Goal: Information Seeking & Learning: Learn about a topic

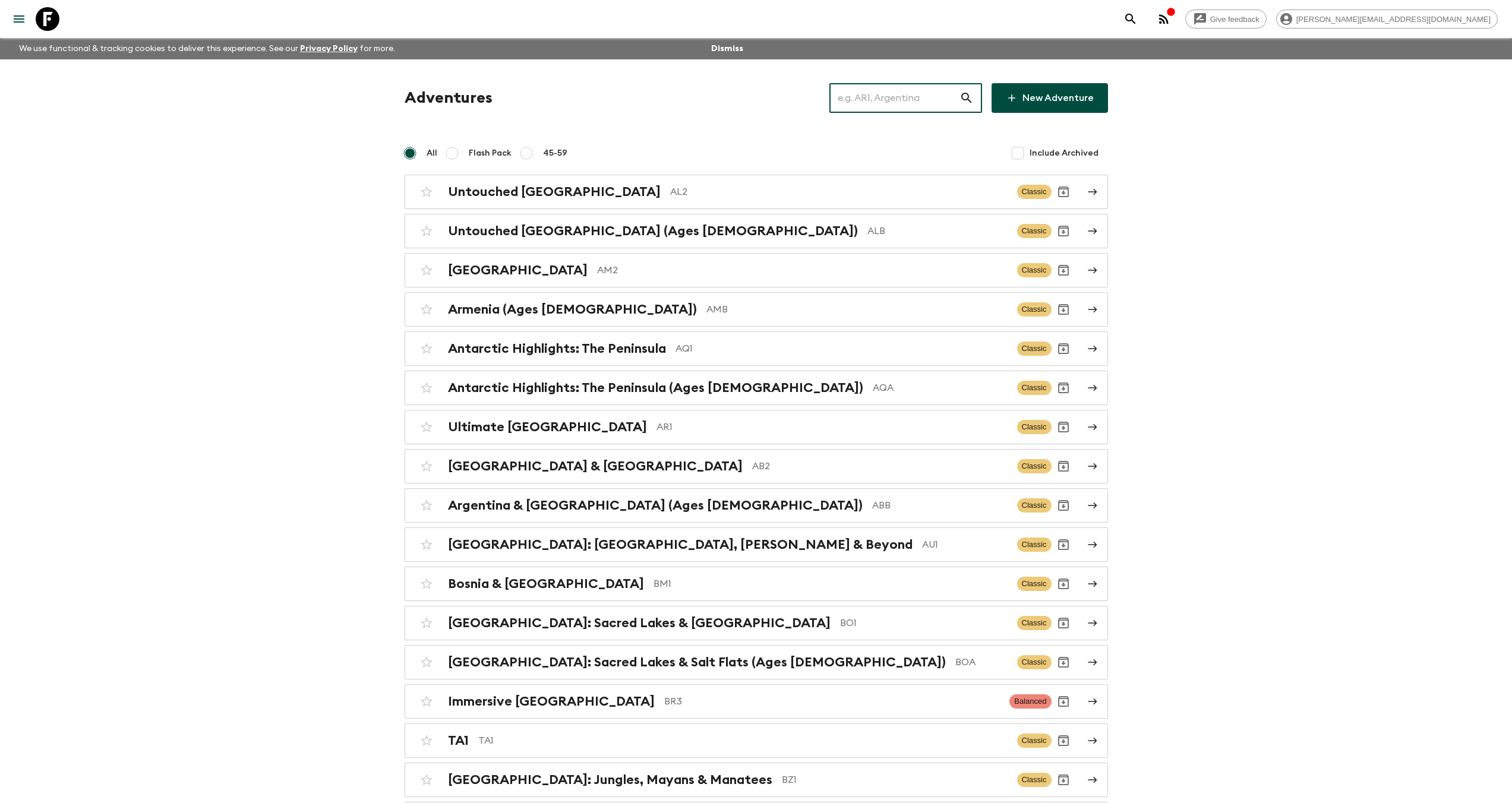
click at [912, 92] on input "text" at bounding box center [894, 98] width 130 height 33
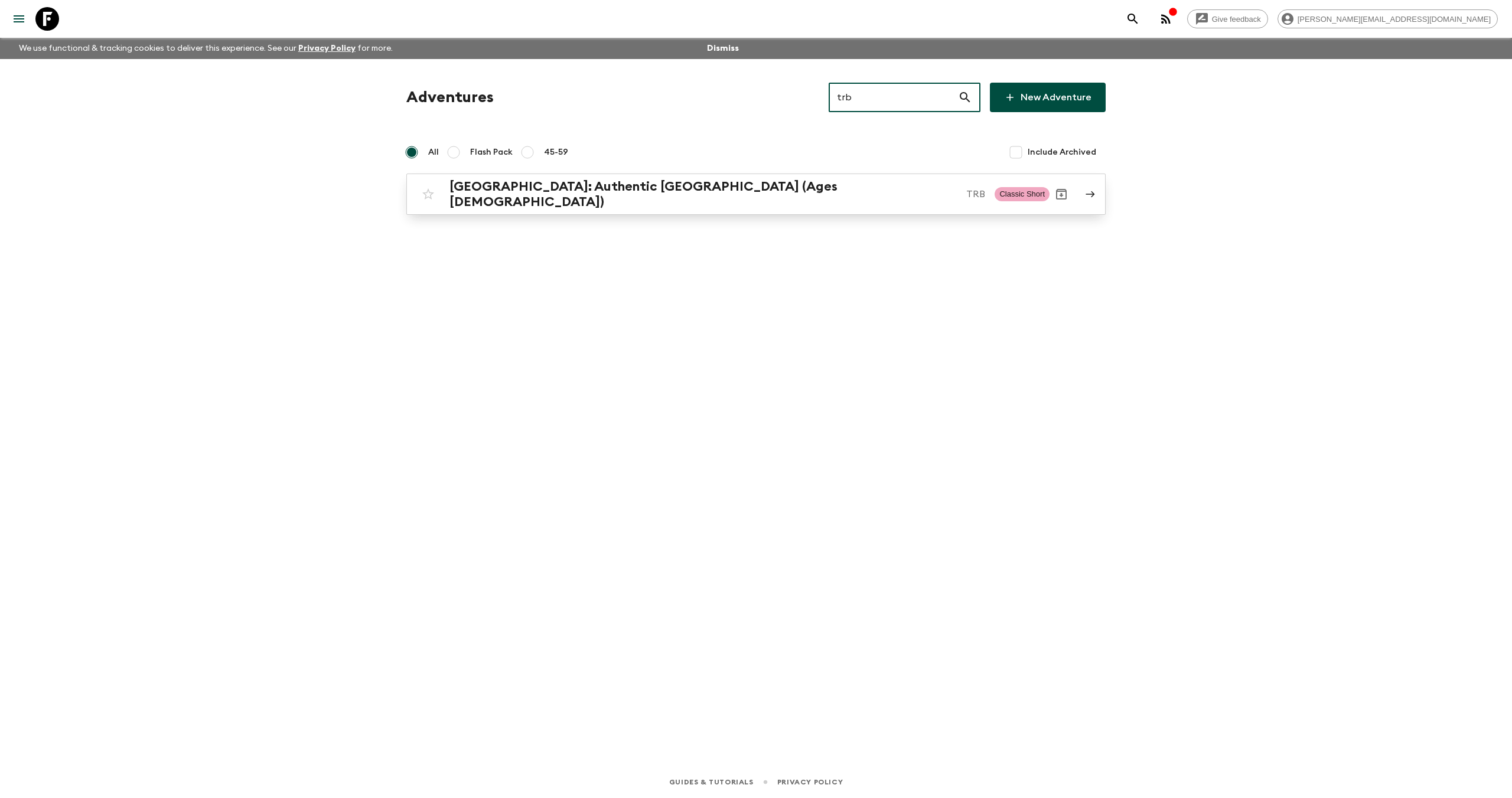
type input "trb"
click at [669, 190] on h2 "[GEOGRAPHIC_DATA]: Authentic [GEOGRAPHIC_DATA] (Ages [DEMOGRAPHIC_DATA])" at bounding box center [703, 194] width 507 height 31
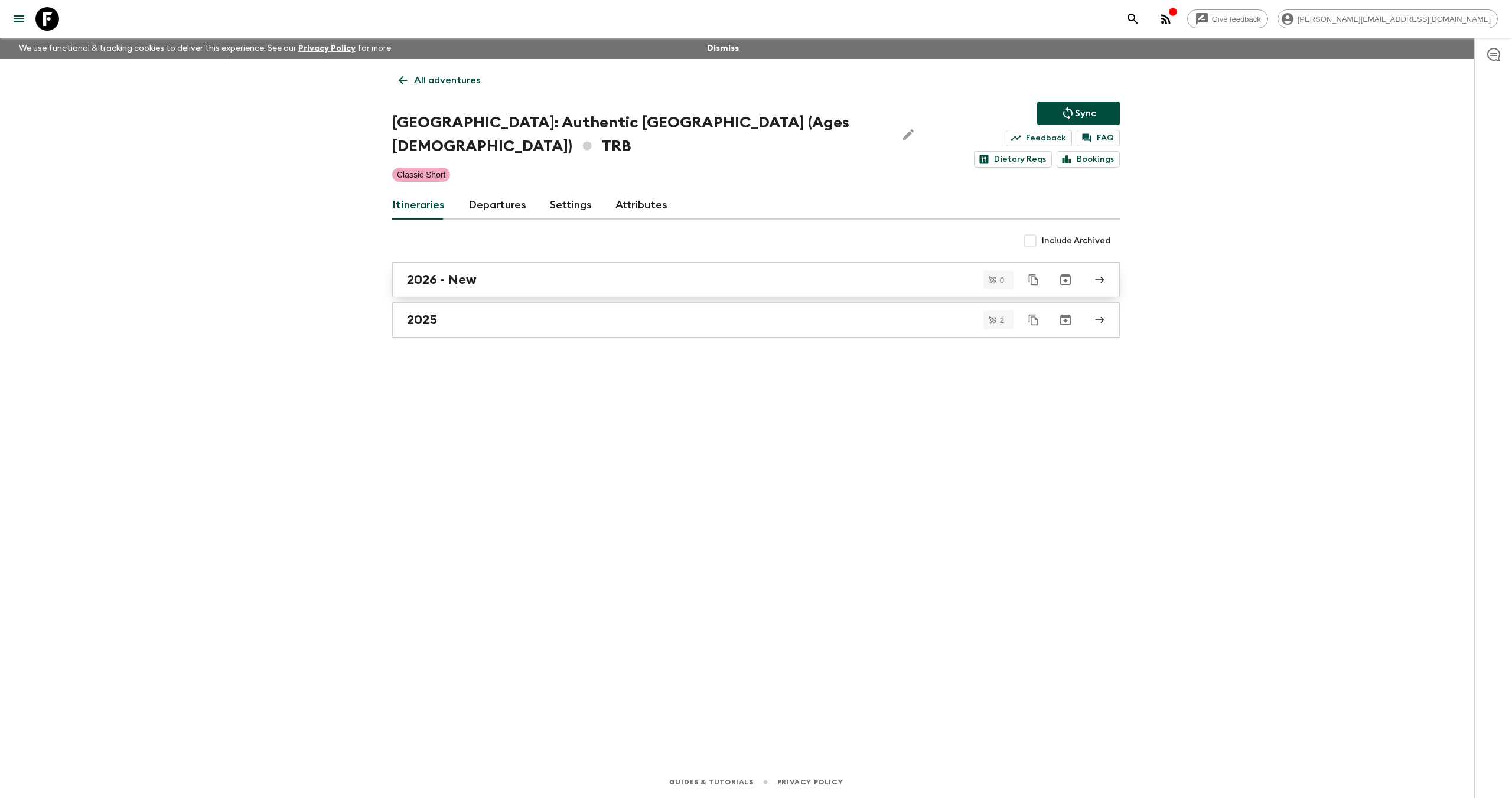
click at [588, 272] on div "2026 - New" at bounding box center [745, 280] width 676 height 16
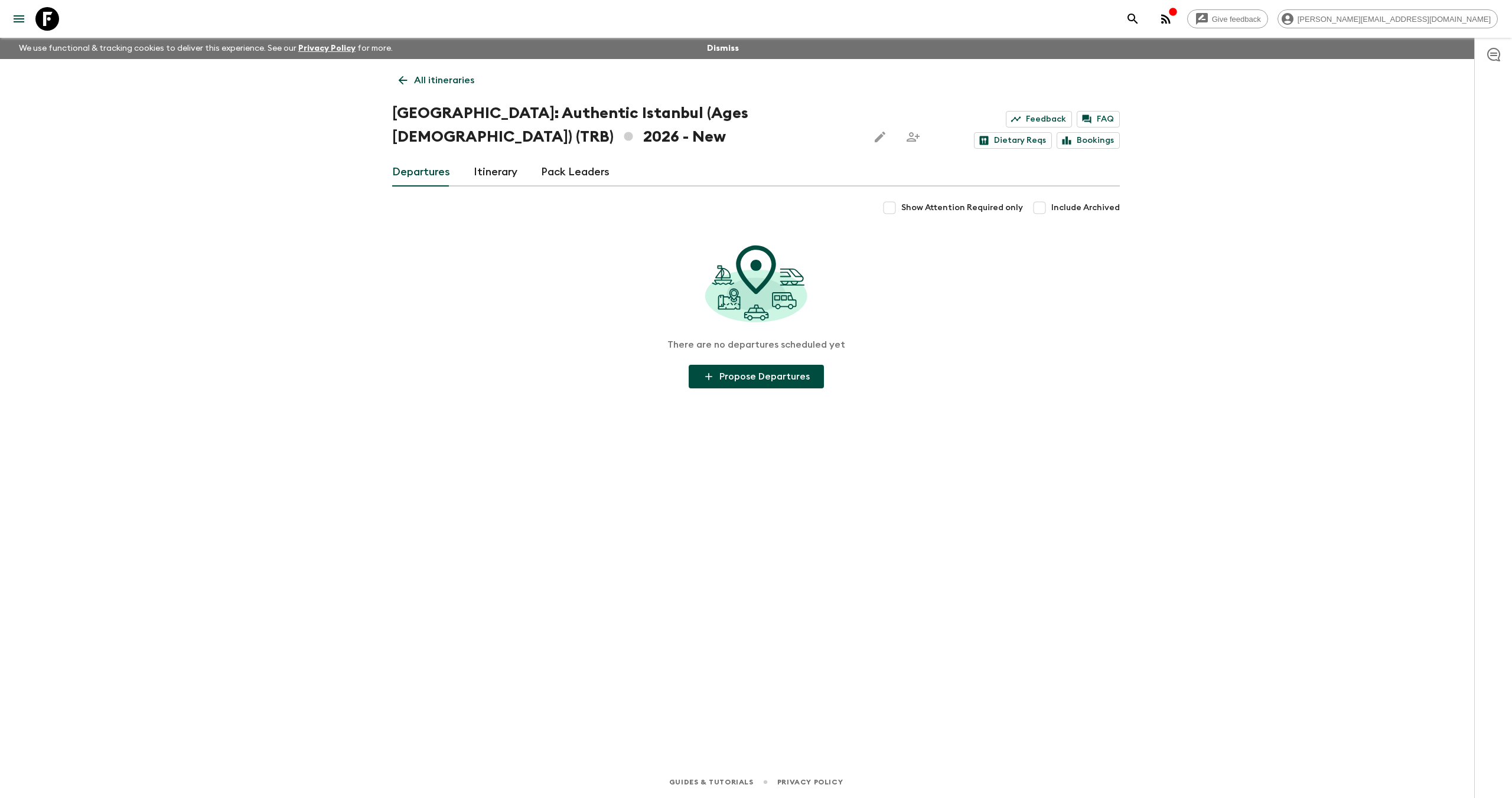
click at [39, 14] on icon at bounding box center [47, 19] width 23 height 23
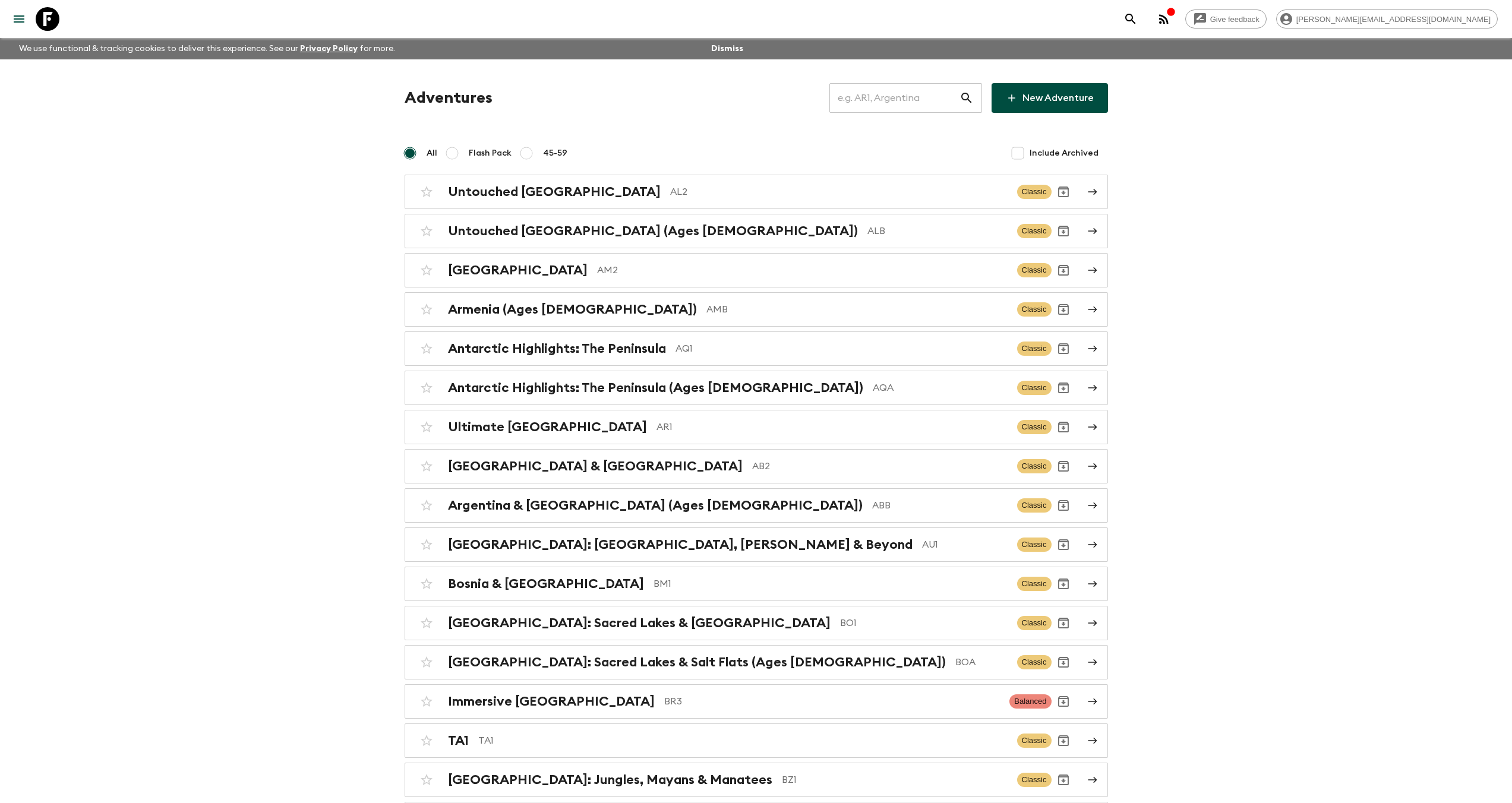
click at [916, 105] on input "text" at bounding box center [894, 98] width 130 height 33
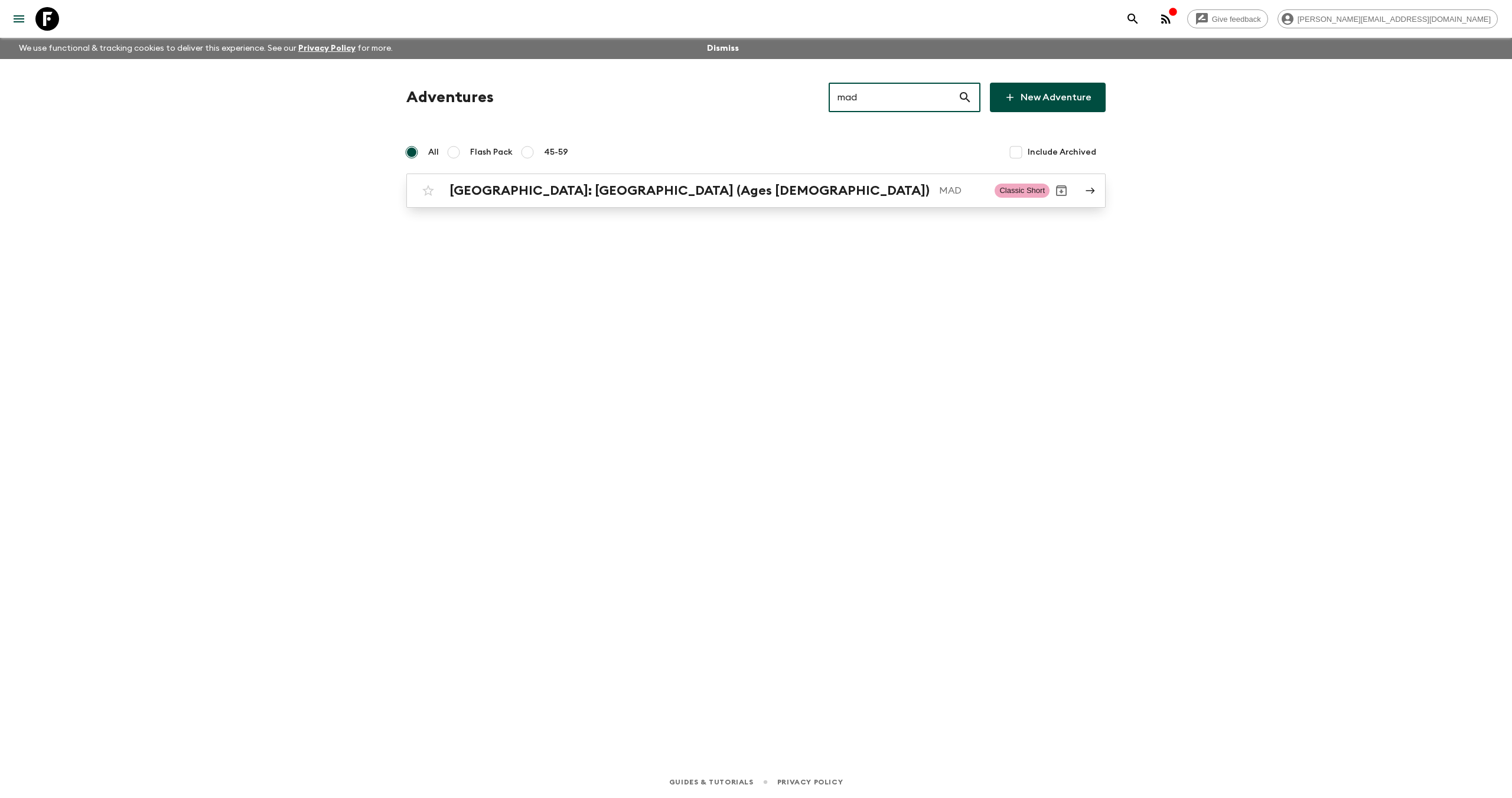
type input "mad"
click at [939, 190] on p "MAD" at bounding box center [962, 191] width 46 height 14
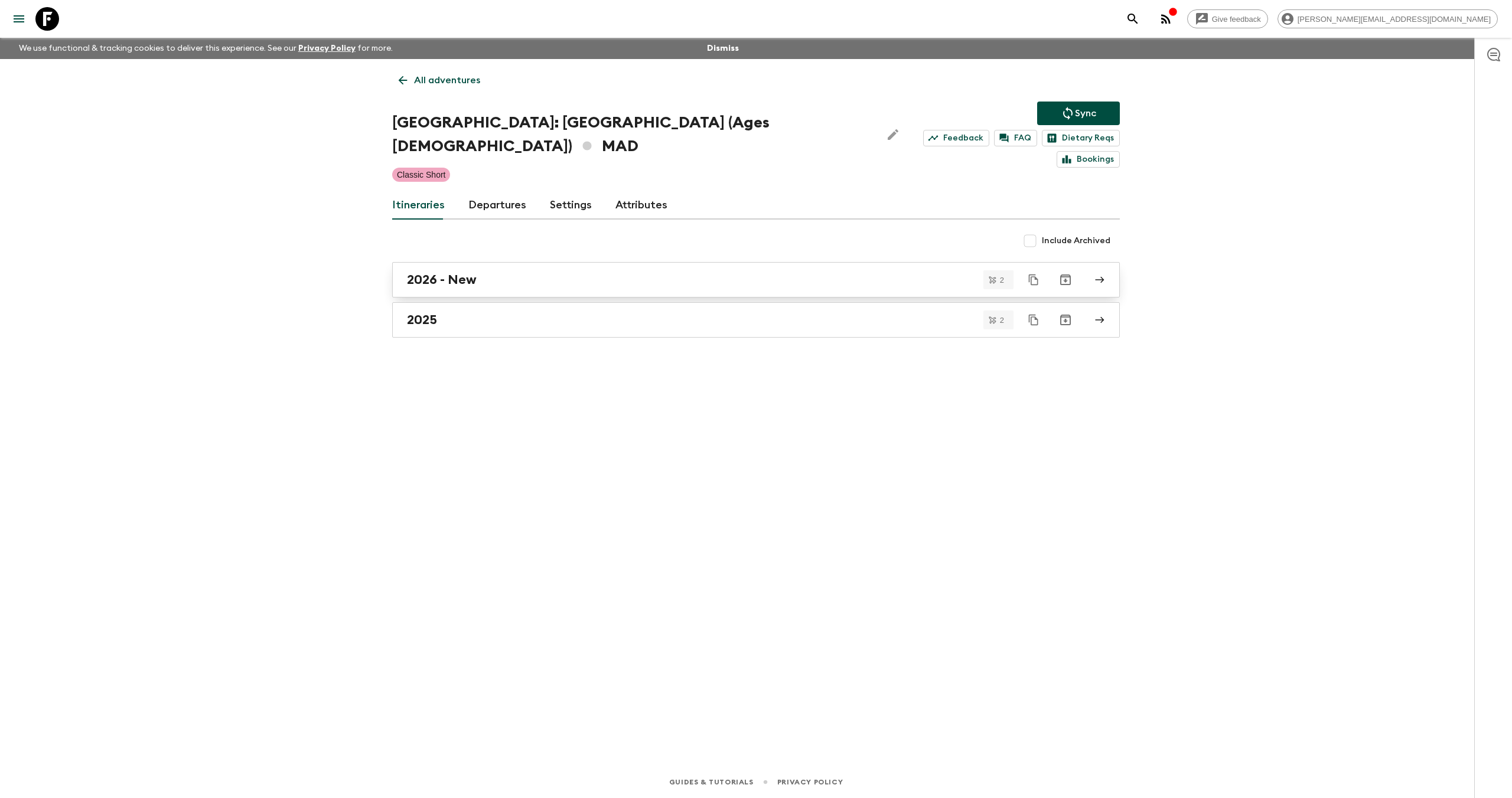
click at [470, 272] on h2 "2026 - New" at bounding box center [442, 280] width 70 height 16
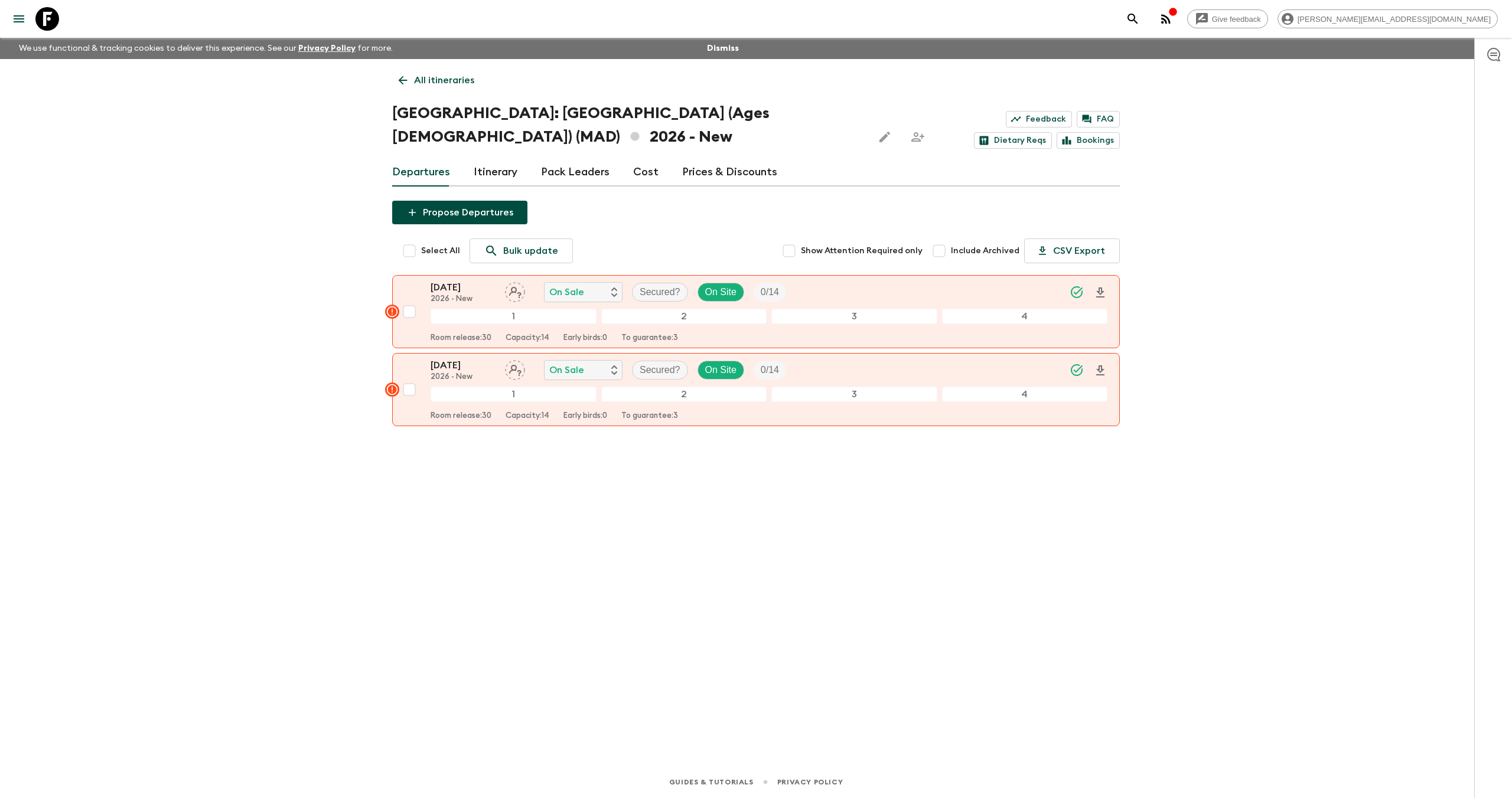
click at [53, 23] on icon at bounding box center [47, 19] width 23 height 23
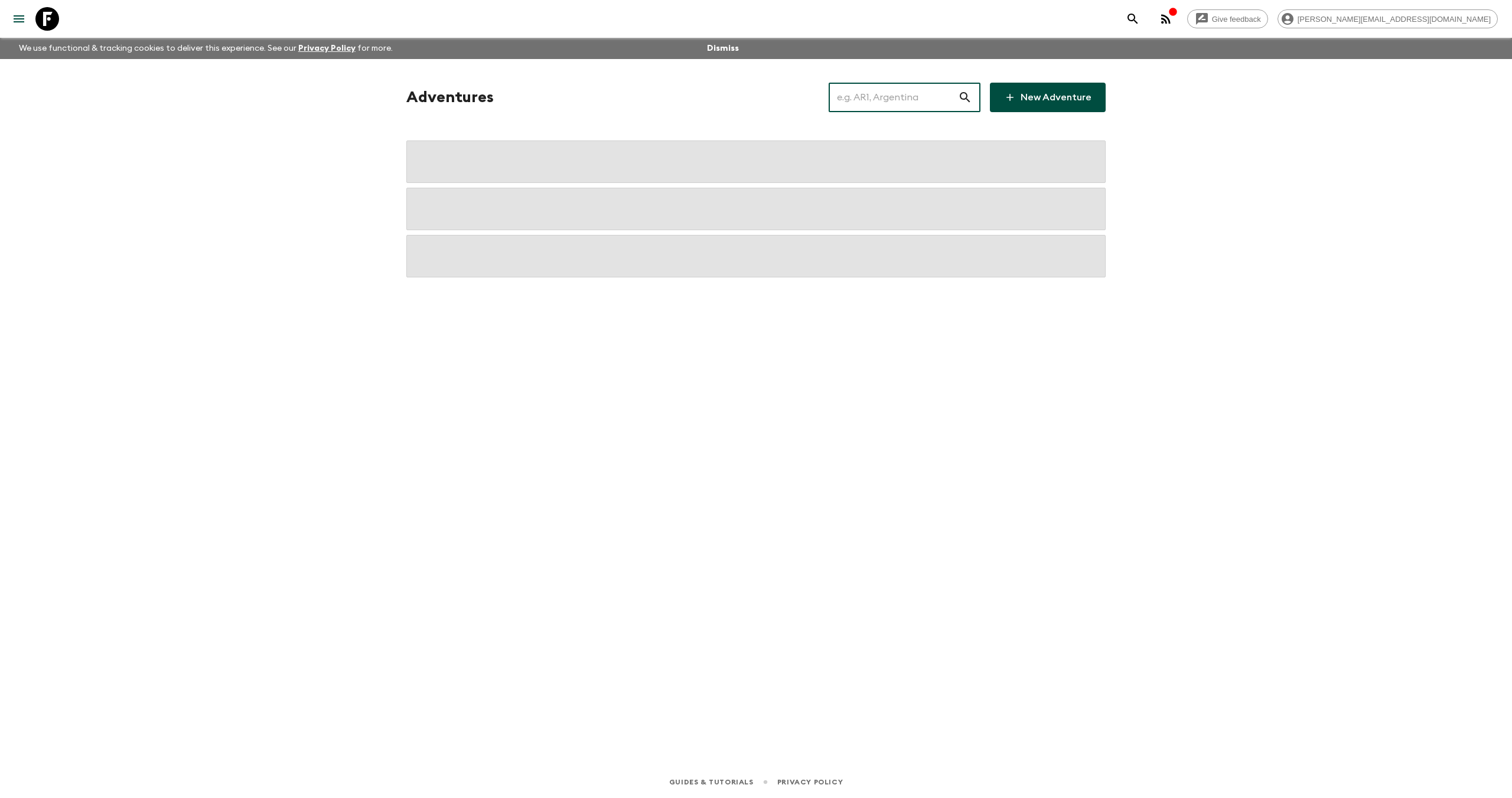
click at [884, 97] on input "text" at bounding box center [893, 97] width 129 height 33
type input "za1"
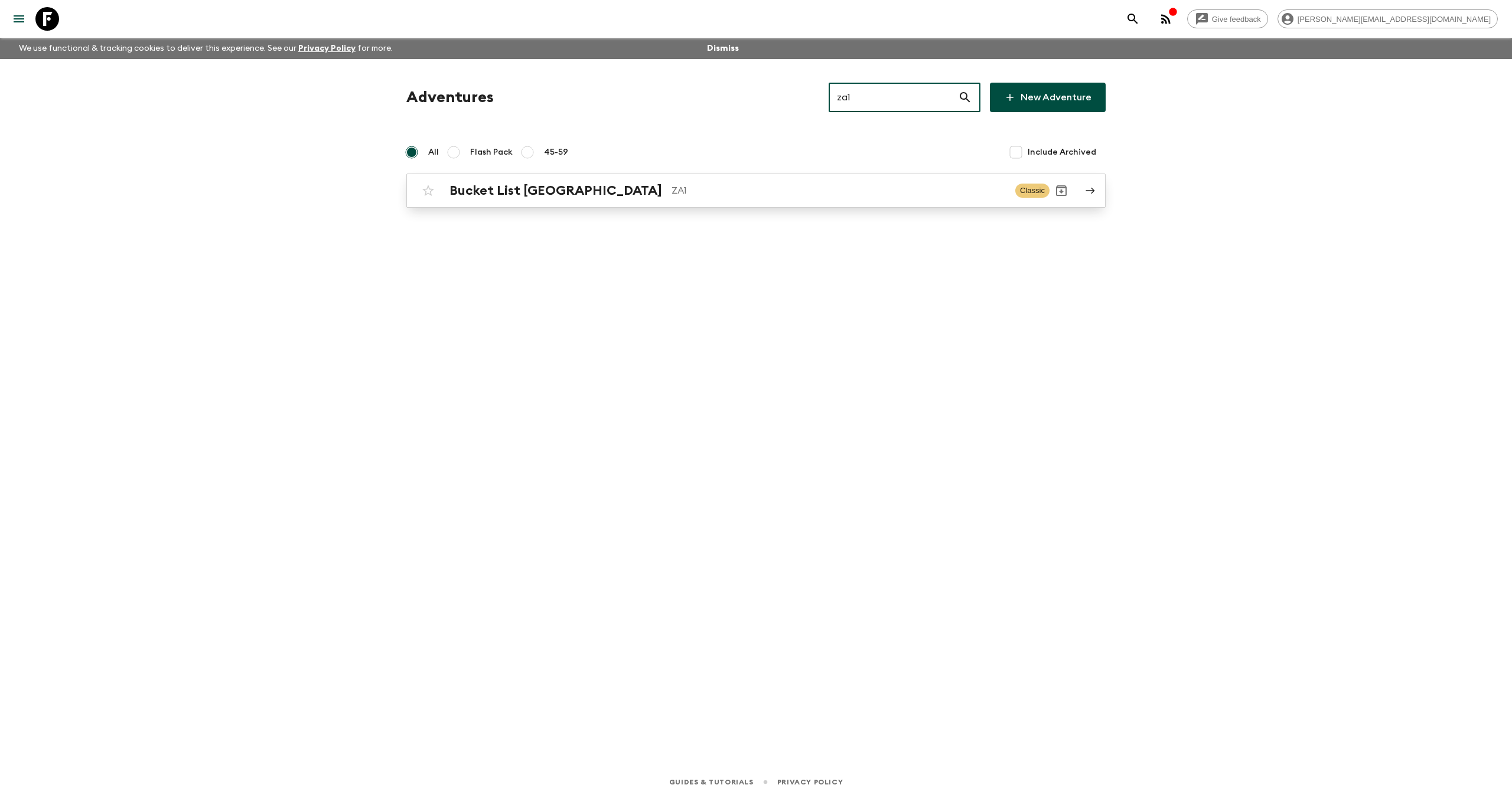
click at [671, 196] on p "ZA1" at bounding box center [838, 191] width 334 height 14
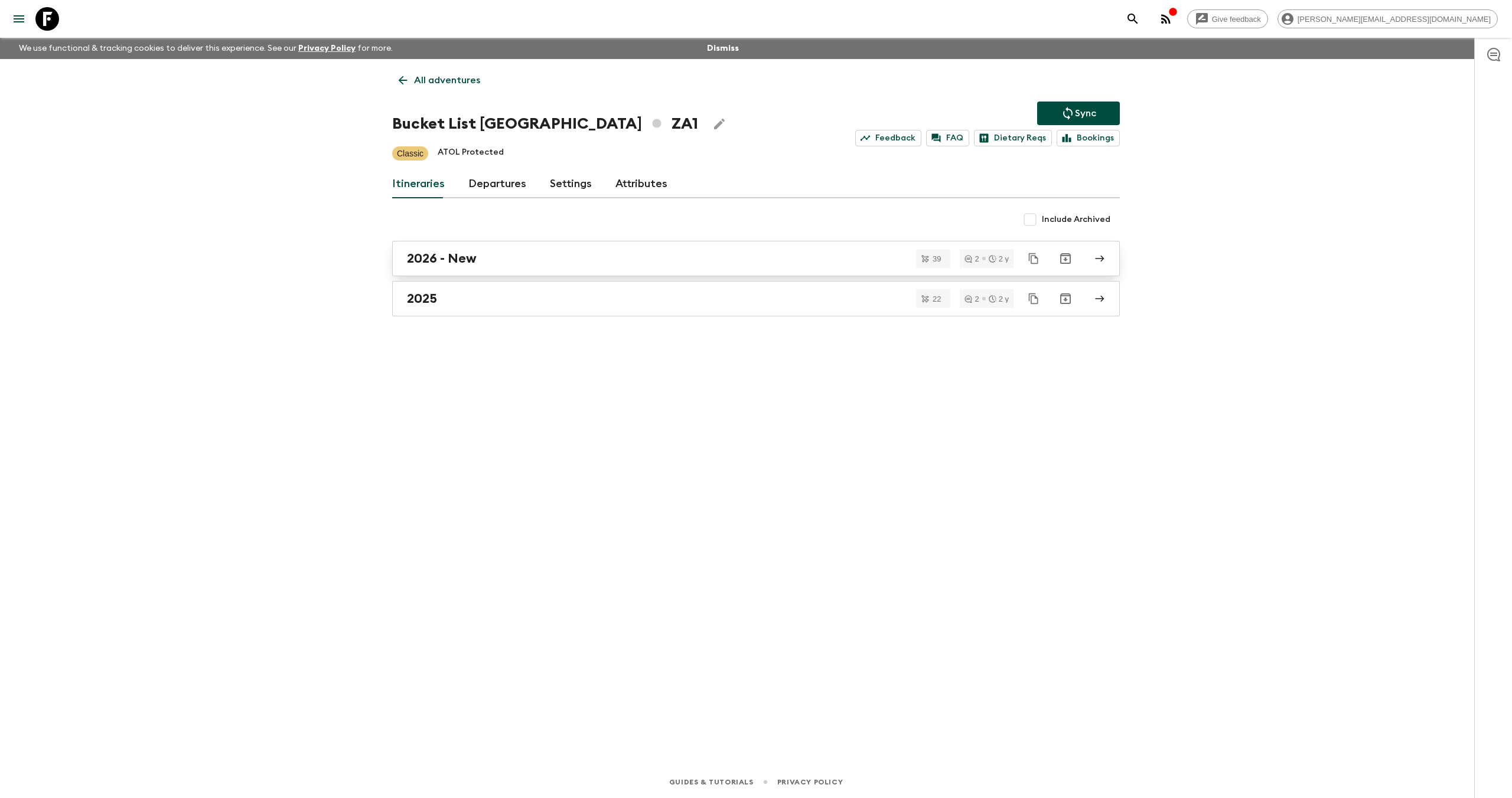
click at [603, 261] on div "2026 - New" at bounding box center [745, 259] width 676 height 16
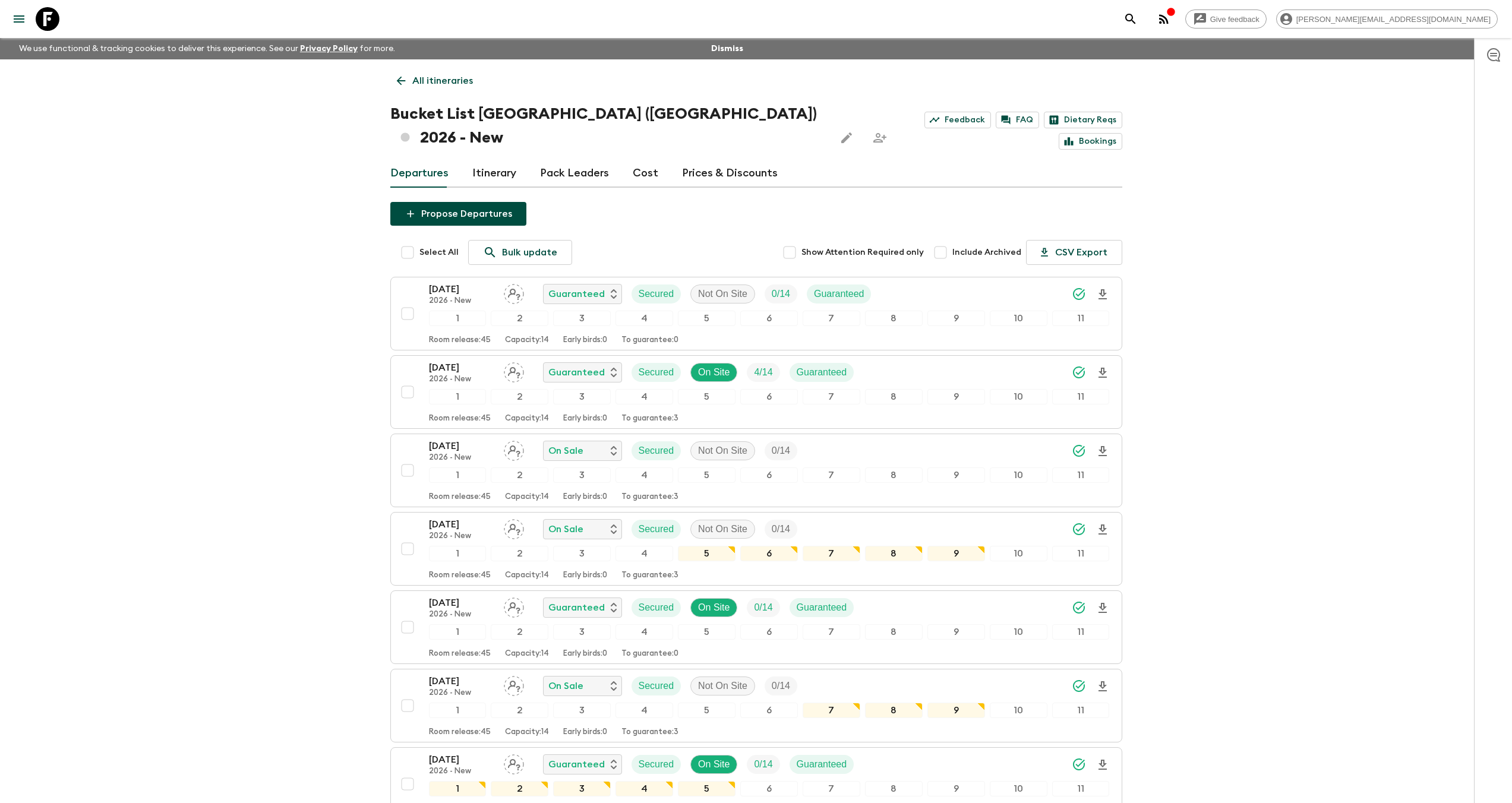
click at [58, 20] on icon at bounding box center [47, 19] width 24 height 24
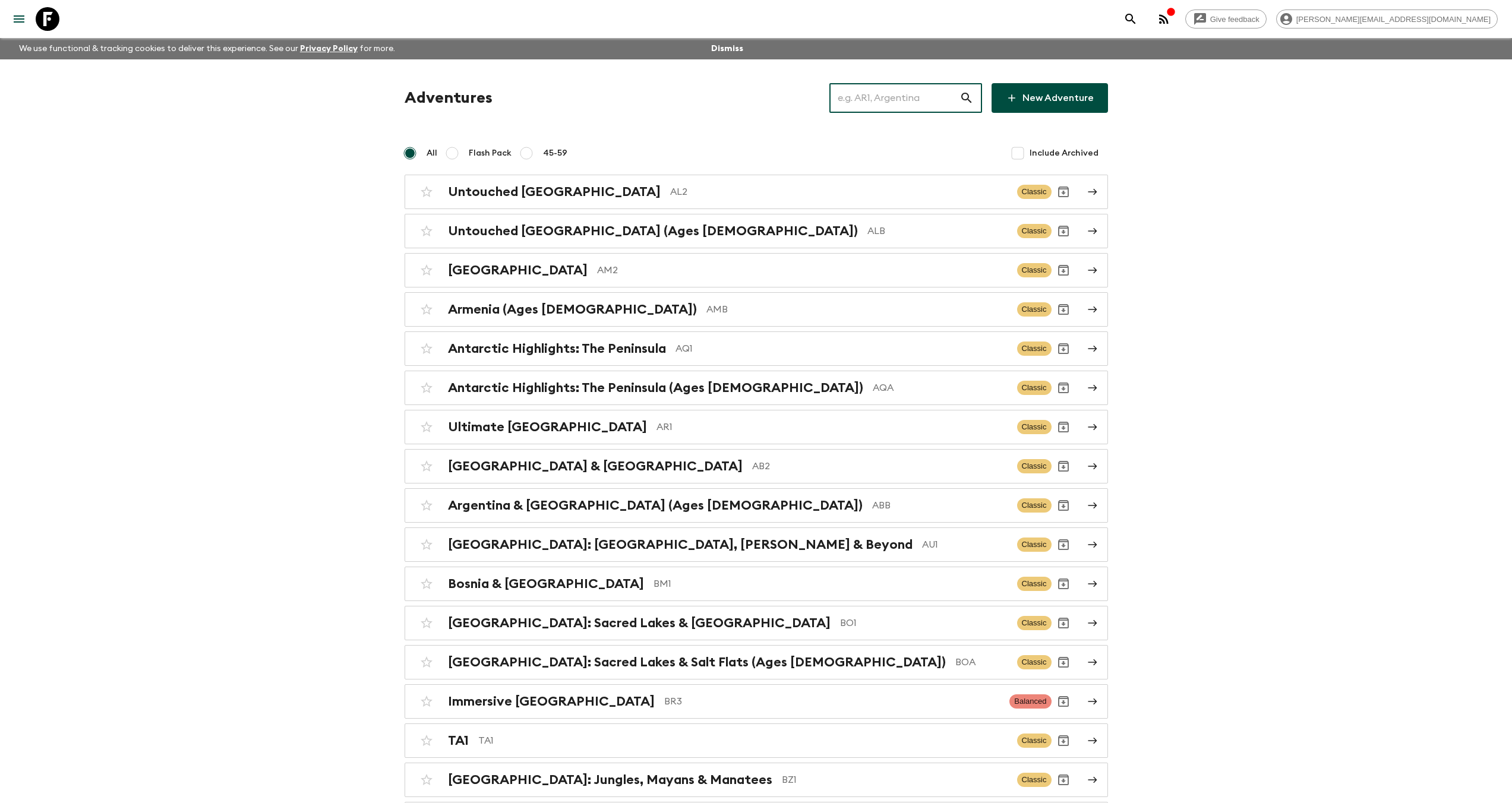
click at [927, 93] on input "text" at bounding box center [894, 98] width 130 height 33
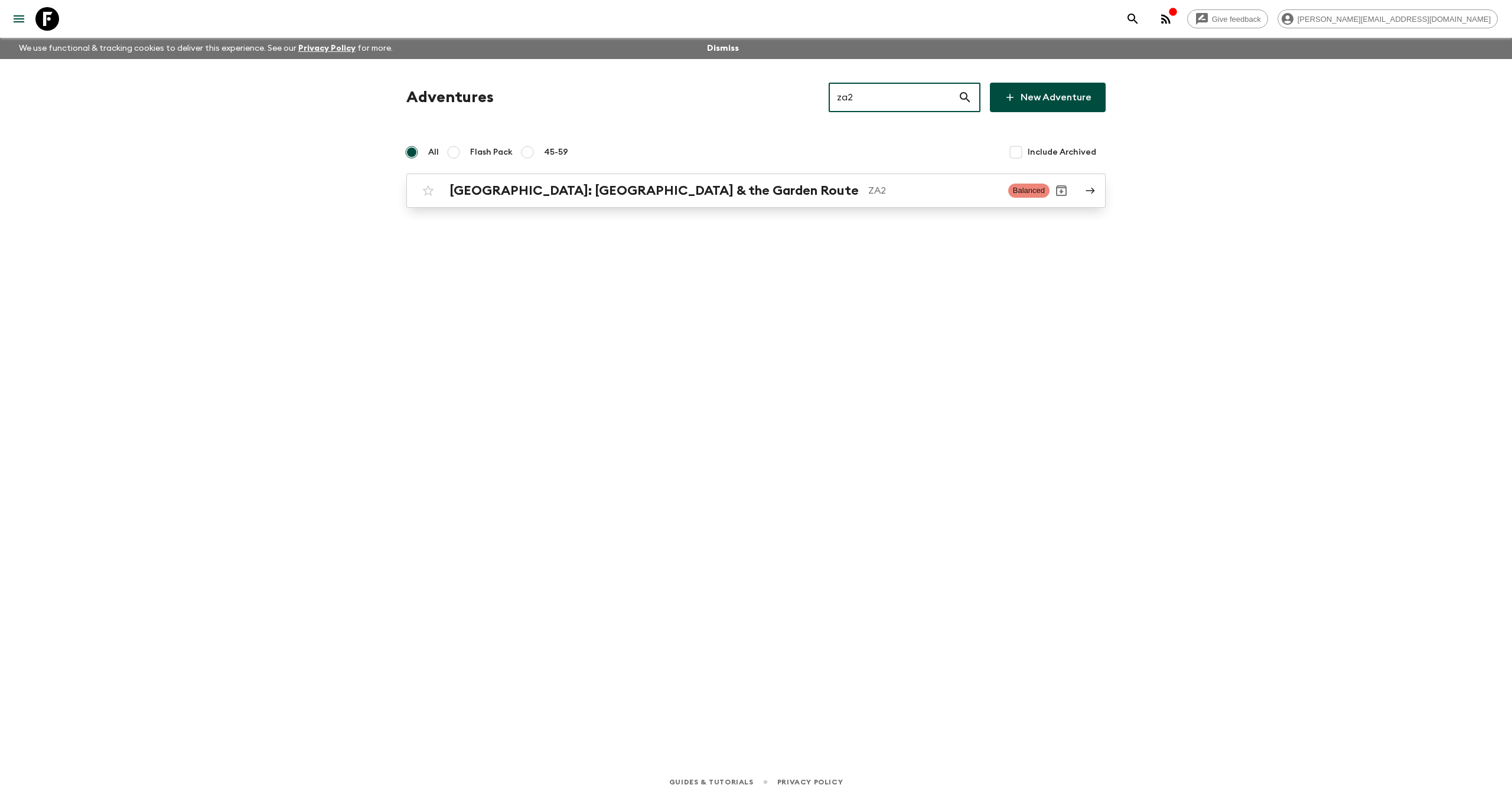
type input "za2"
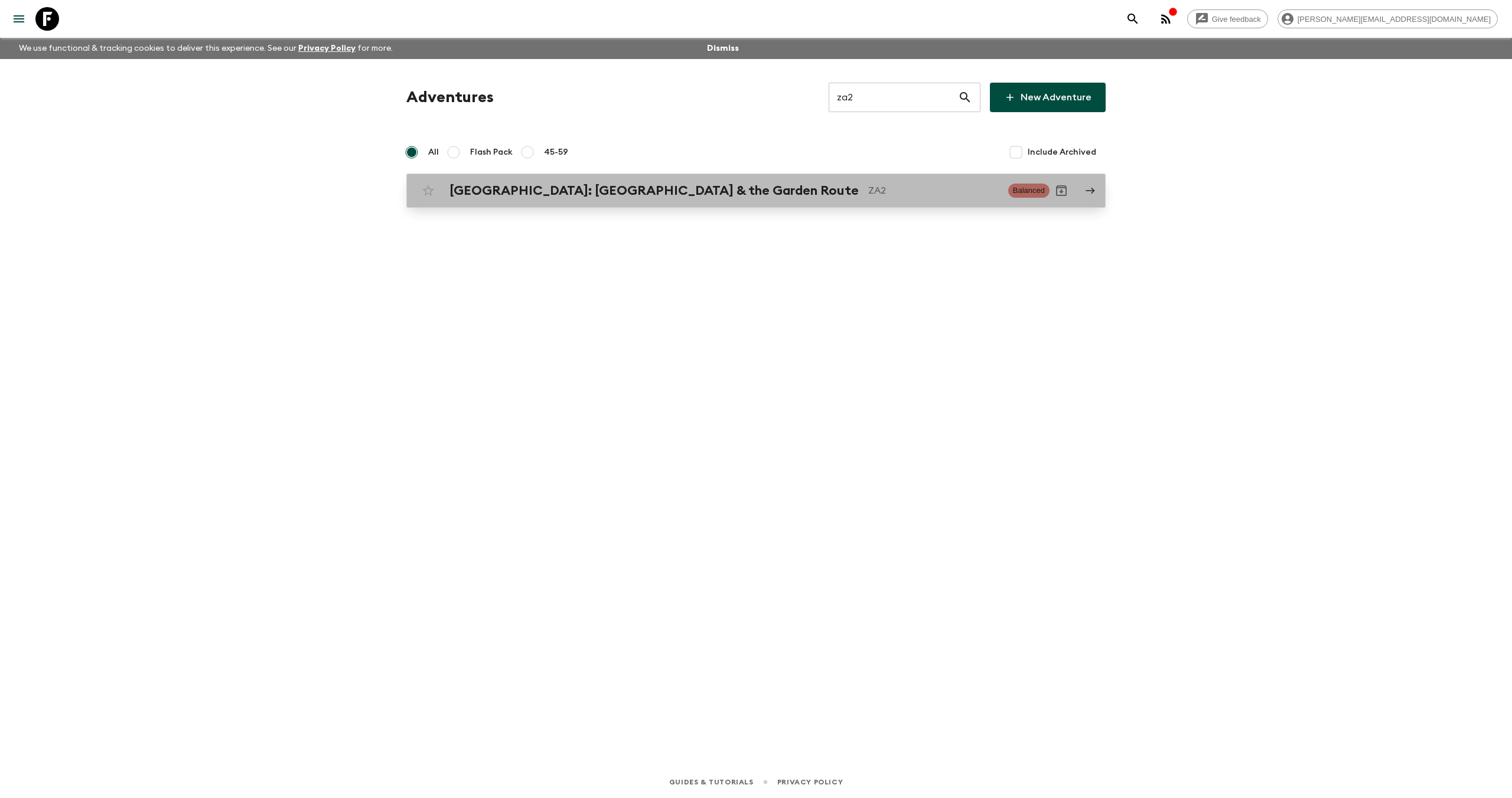
click at [582, 192] on h2 "[GEOGRAPHIC_DATA]: [GEOGRAPHIC_DATA] & the Garden Route" at bounding box center [654, 191] width 409 height 16
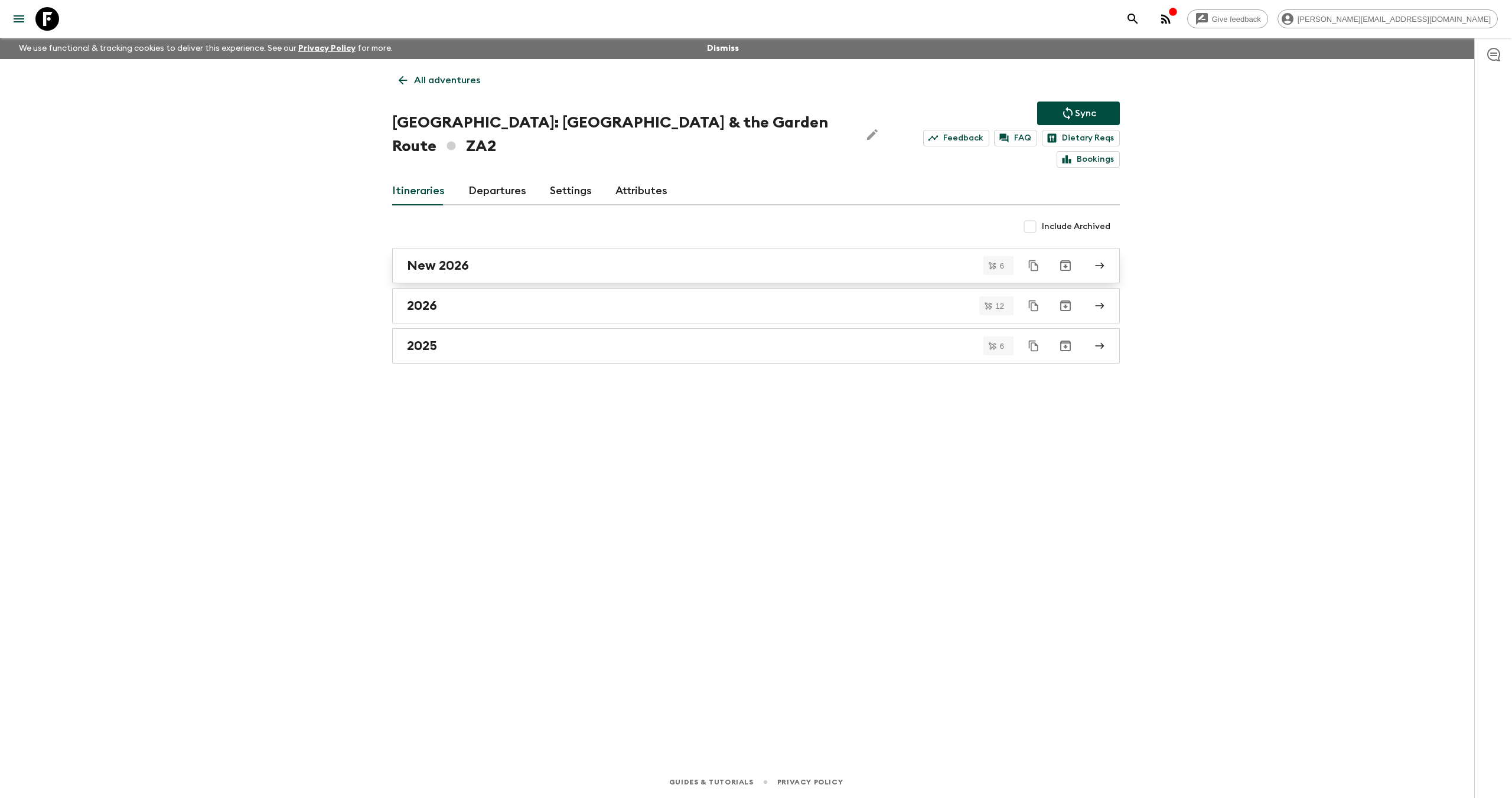
click at [505, 258] on div "New 2026" at bounding box center [745, 266] width 676 height 16
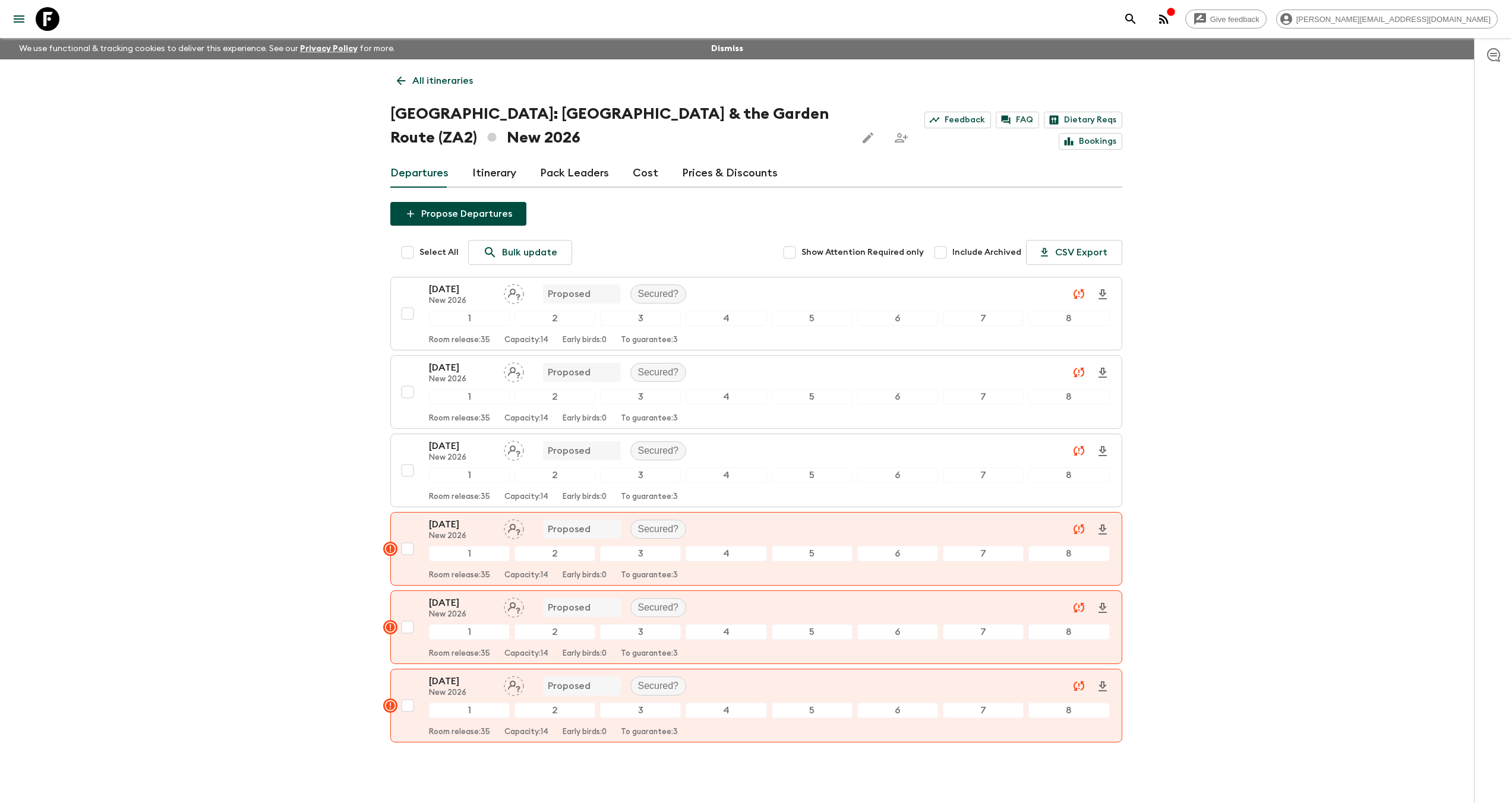
click at [412, 77] on p "All itineraries" at bounding box center [442, 81] width 60 height 14
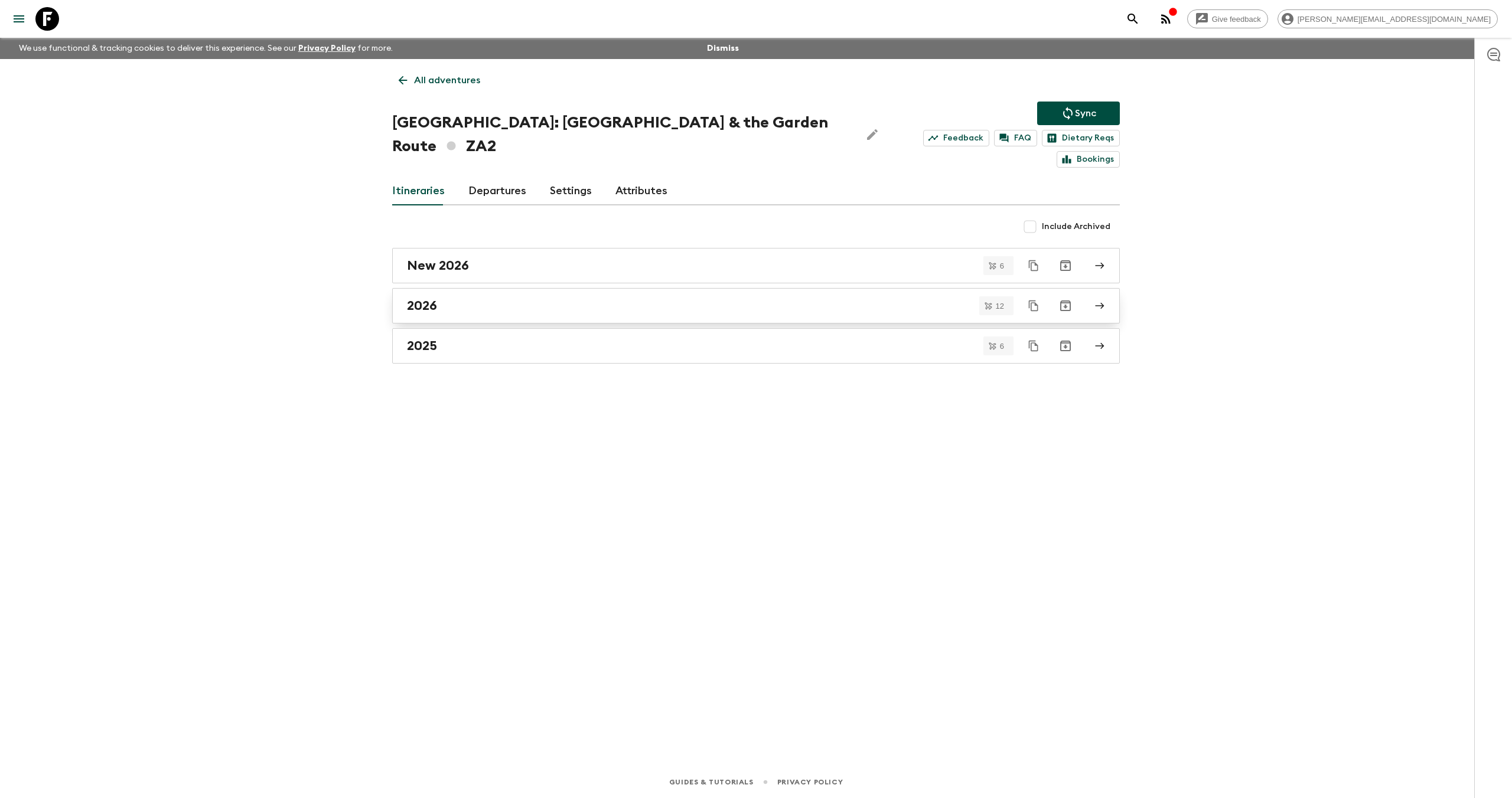
click at [537, 298] on div "2026" at bounding box center [745, 306] width 676 height 16
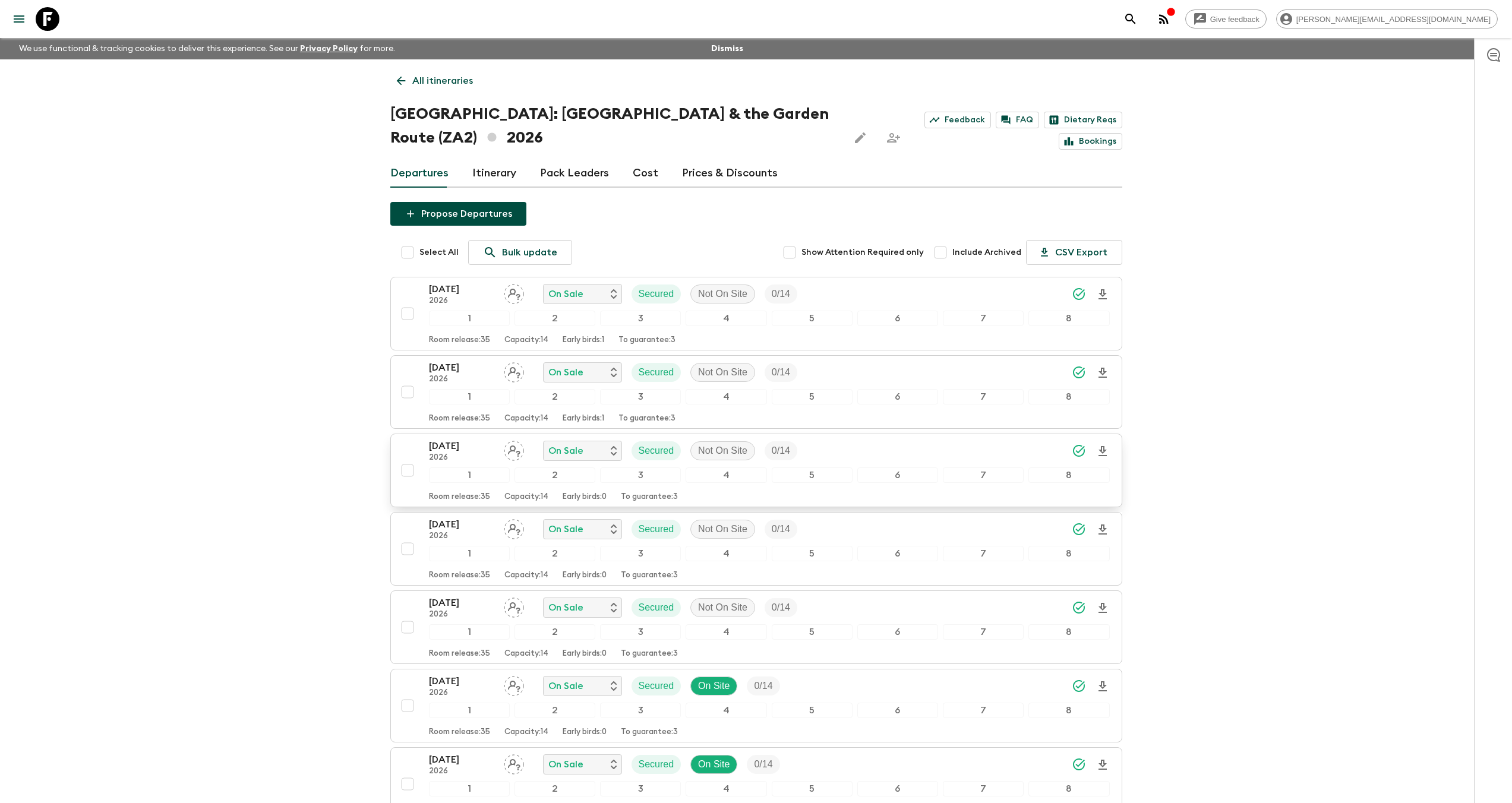
scroll to position [518, 0]
